Goal: Book appointment/travel/reservation

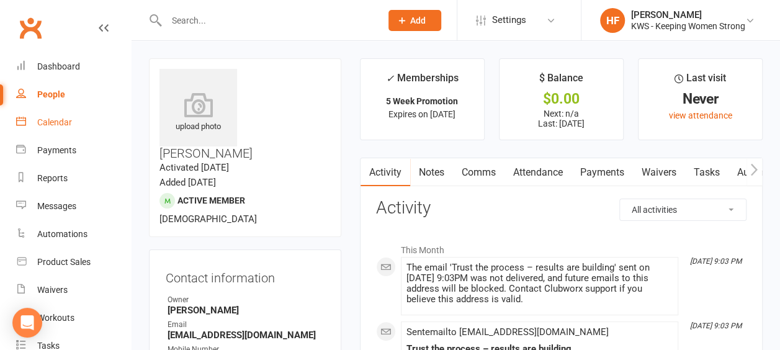
click at [60, 123] on div "Calendar" at bounding box center [54, 122] width 35 height 10
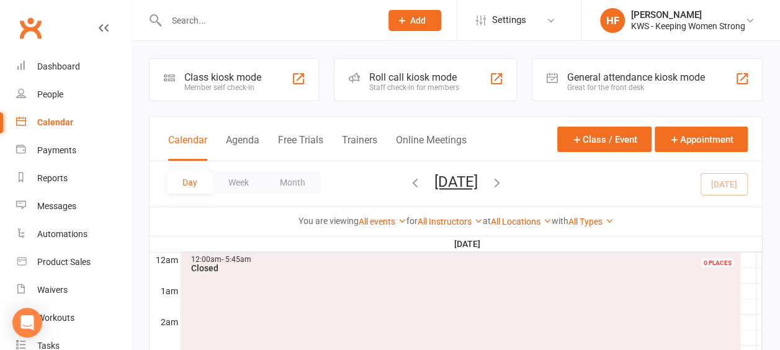
click at [504, 184] on icon "button" at bounding box center [497, 183] width 14 height 14
click at [504, 182] on icon "button" at bounding box center [497, 183] width 14 height 14
click at [504, 184] on icon "button" at bounding box center [497, 183] width 14 height 14
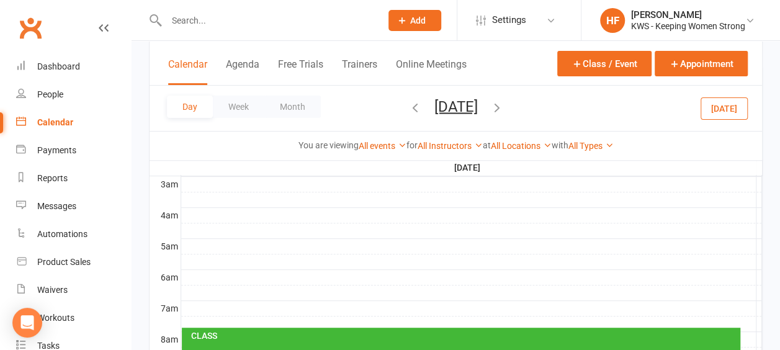
scroll to position [186, 0]
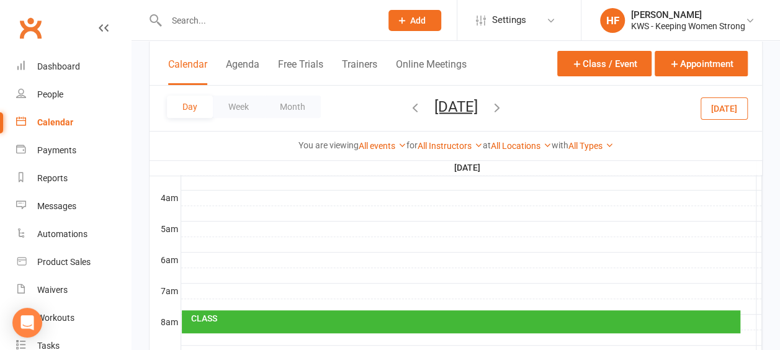
click at [193, 299] on div at bounding box center [471, 306] width 581 height 15
click at [201, 272] on button "Add Appointment" at bounding box center [200, 271] width 72 height 15
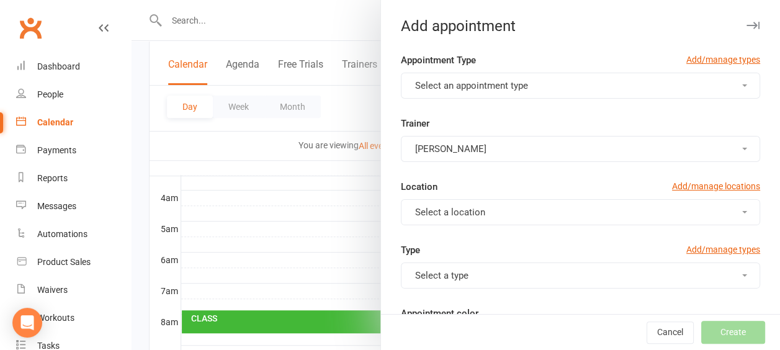
click at [726, 88] on button "Select an appointment type" at bounding box center [580, 86] width 359 height 26
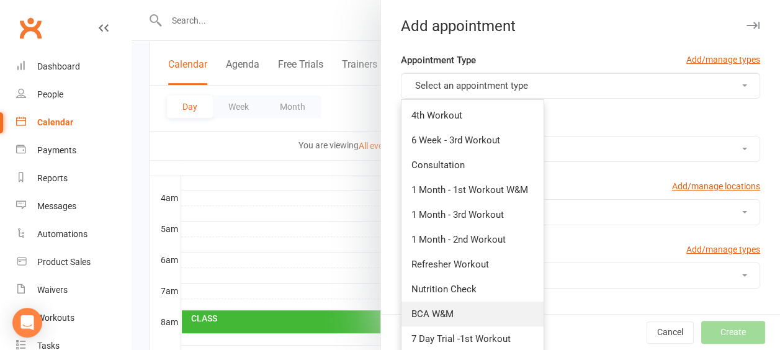
click at [472, 313] on link "BCA W&M" at bounding box center [472, 313] width 142 height 25
type input "7:40am"
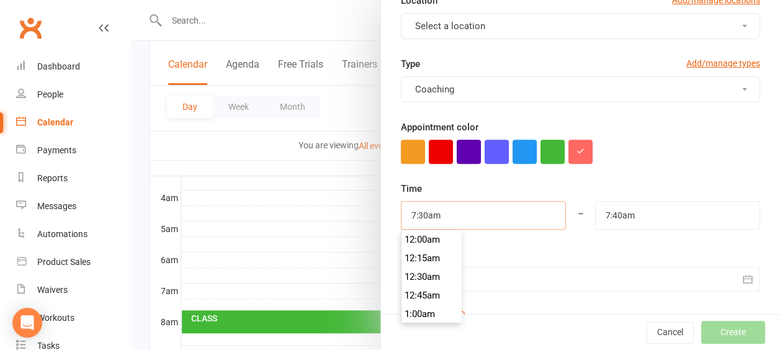
click at [448, 214] on input "7:30am" at bounding box center [483, 215] width 165 height 29
type input "7:45am"
click at [414, 274] on li "7:45am" at bounding box center [431, 276] width 60 height 19
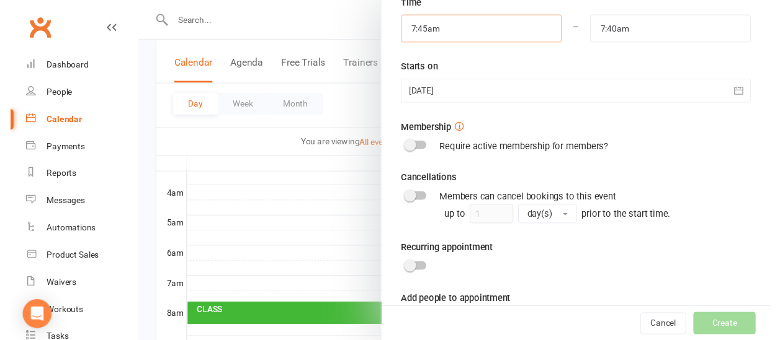
scroll to position [418, 0]
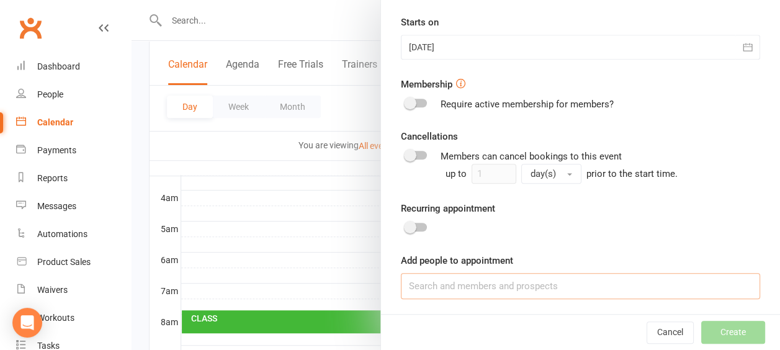
click at [414, 283] on input at bounding box center [580, 286] width 359 height 26
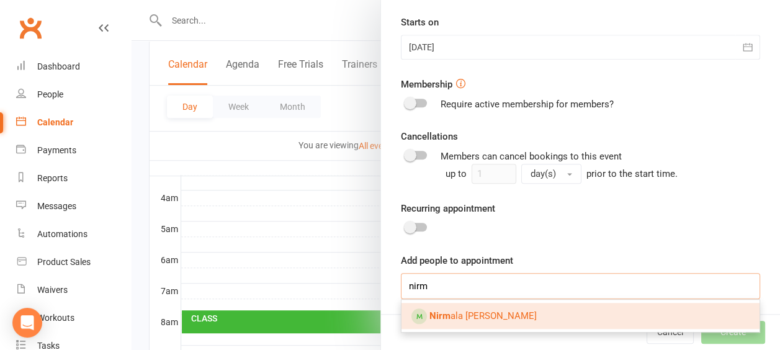
type input "nirm"
click at [481, 310] on span "Nirm ala [PERSON_NAME]" at bounding box center [482, 315] width 107 height 11
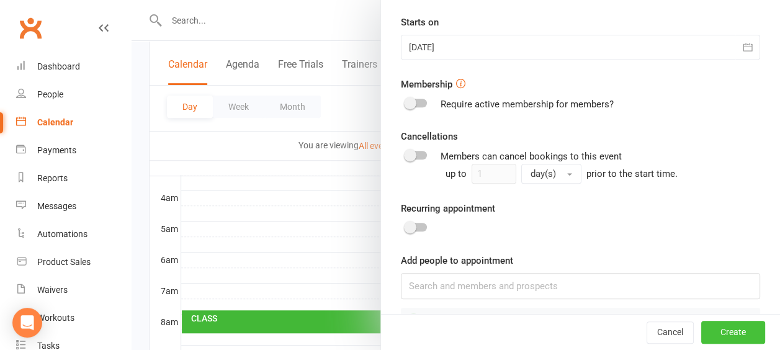
click at [712, 334] on button "Create" at bounding box center [733, 332] width 64 height 22
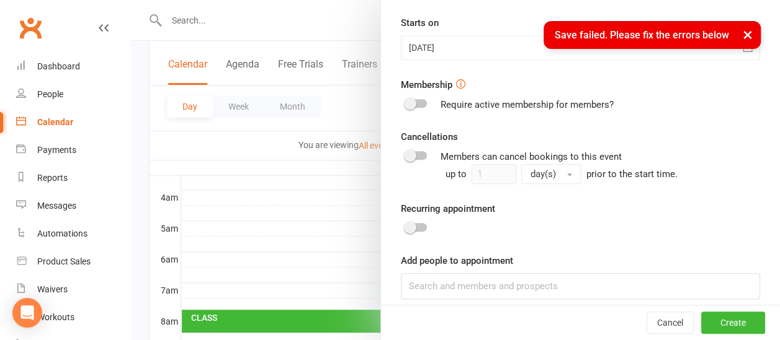
scroll to position [256, 0]
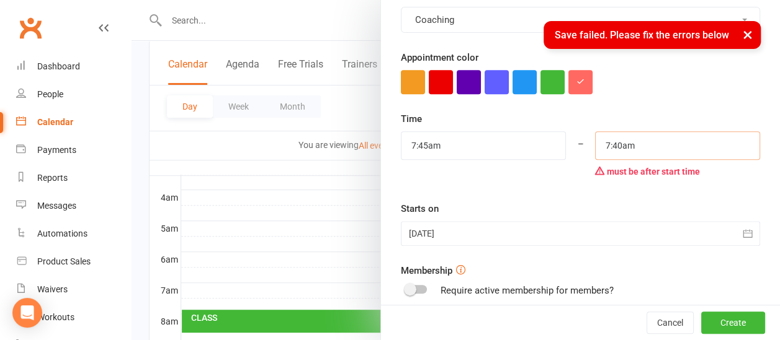
click at [637, 148] on input "7:40am" at bounding box center [677, 145] width 165 height 29
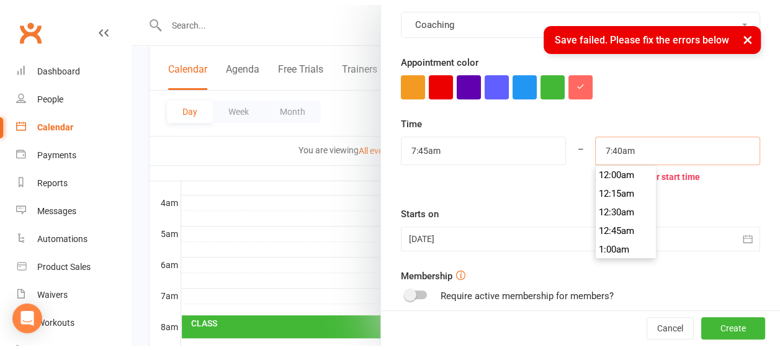
scroll to position [558, 0]
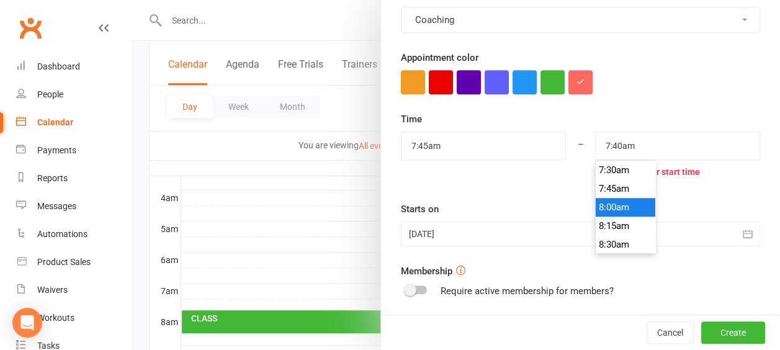
type input "8:00am"
click at [600, 205] on li "8:00am" at bounding box center [625, 207] width 60 height 19
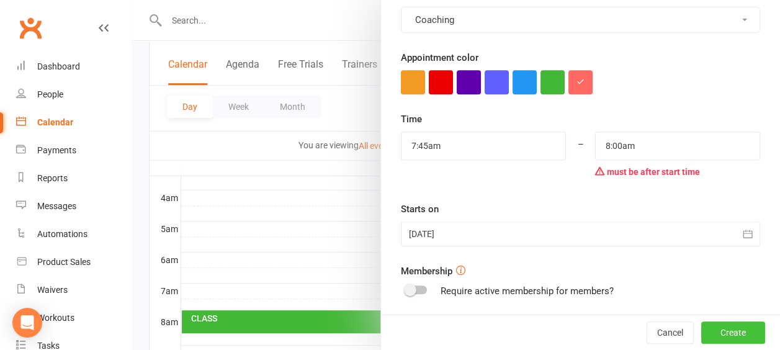
click at [717, 331] on button "Create" at bounding box center [733, 332] width 64 height 22
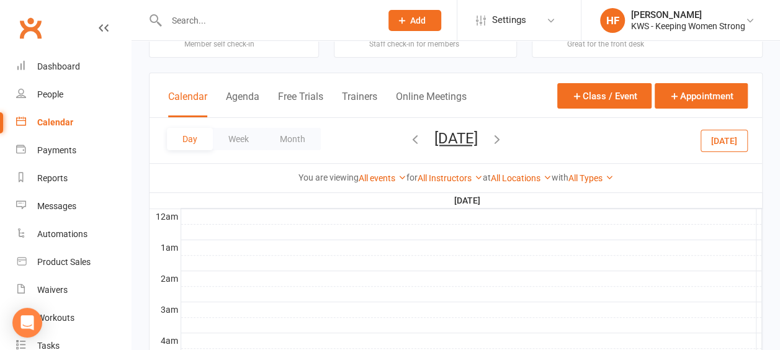
scroll to position [0, 0]
